Goal: Task Accomplishment & Management: Use online tool/utility

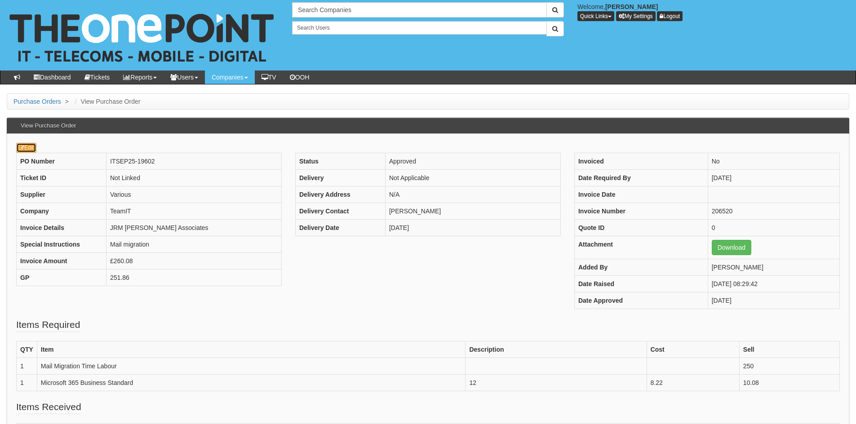
click at [20, 149] on icon at bounding box center [21, 147] width 5 height 5
